Goal: Transaction & Acquisition: Purchase product/service

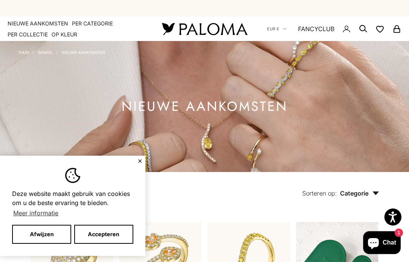
click at [38, 235] on font "Afwijzen" at bounding box center [42, 233] width 24 height 6
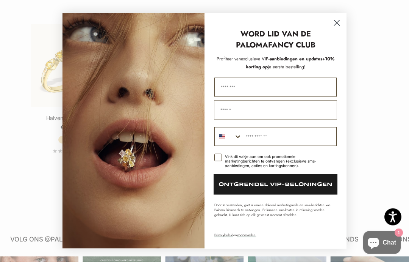
scroll to position [1166, 0]
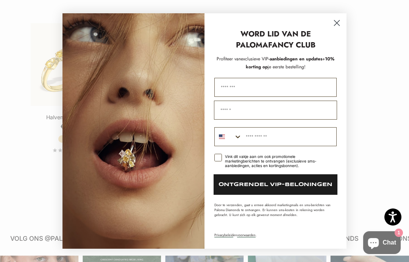
click at [339, 29] on circle "Dialoog sluiten" at bounding box center [337, 23] width 13 height 13
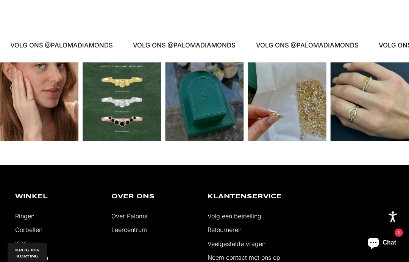
scroll to position [1359, 0]
click at [375, 106] on div "Instagram-bericht opent in een pop-up" at bounding box center [370, 101] width 78 height 78
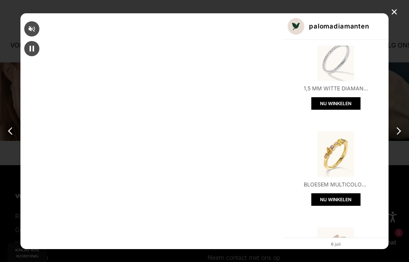
scroll to position [19, 0]
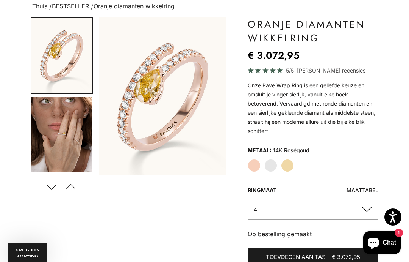
scroll to position [43, 0]
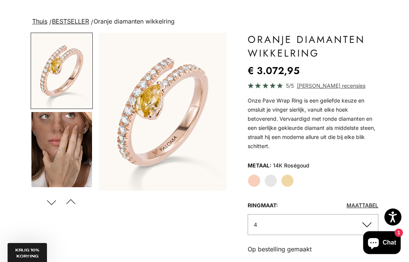
click at [292, 183] on label "Geel goud" at bounding box center [287, 180] width 13 height 13
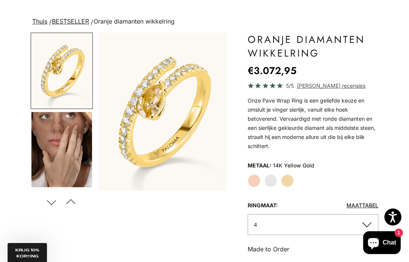
scroll to position [73, 0]
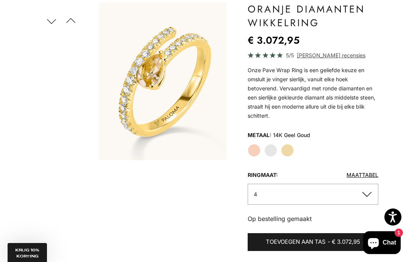
click at [274, 151] on label "Witgoud" at bounding box center [271, 150] width 13 height 13
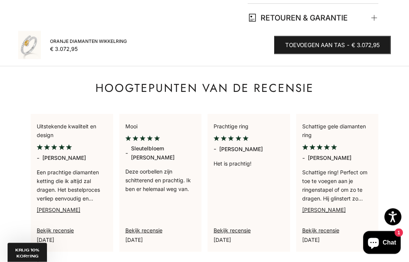
scroll to position [539, 0]
